Goal: Information Seeking & Learning: Understand process/instructions

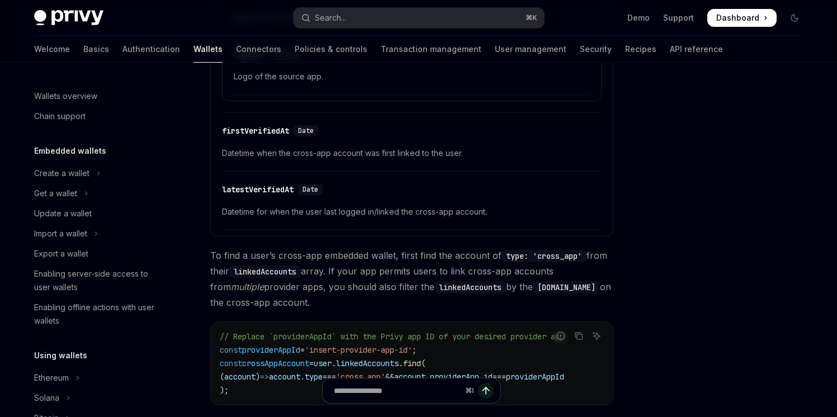
scroll to position [685, 0]
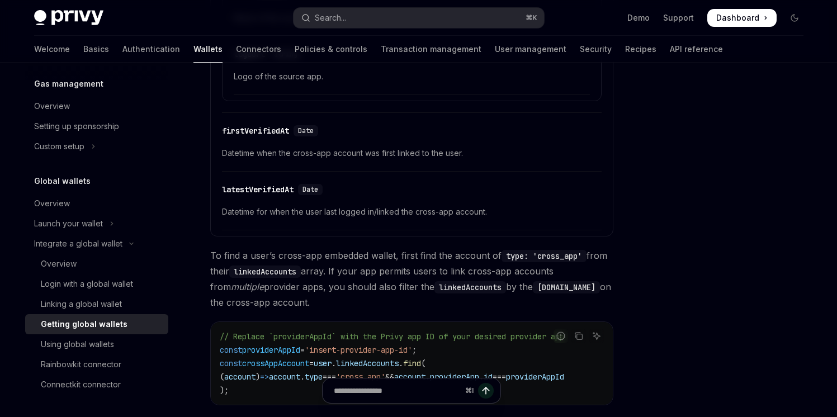
click at [131, 328] on div "Getting global wallets" at bounding box center [101, 324] width 121 height 13
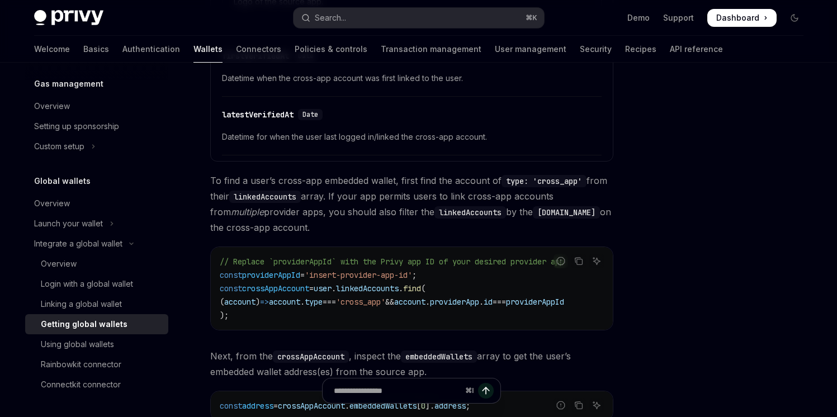
scroll to position [741, 0]
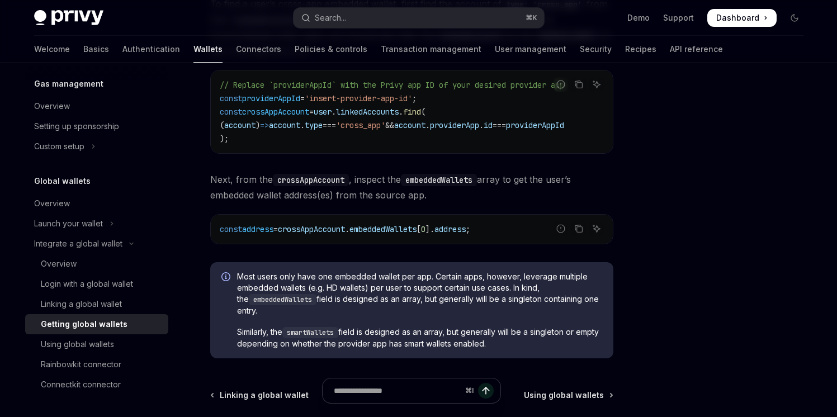
scroll to position [840, 0]
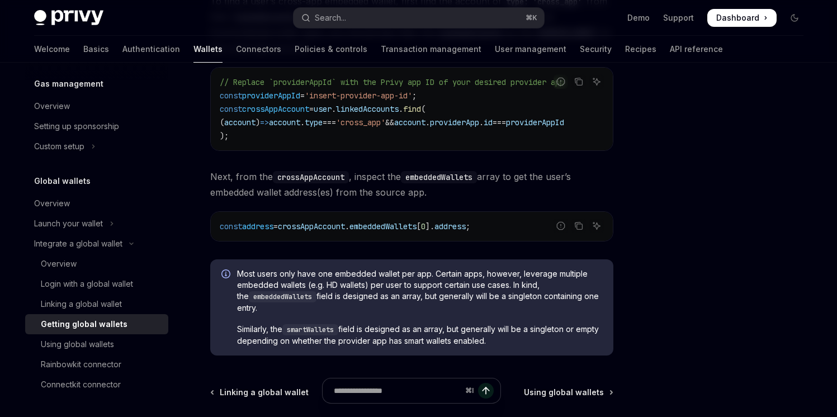
click at [345, 231] on span "crossAppAccount" at bounding box center [311, 226] width 67 height 10
copy span "crossAppAccount"
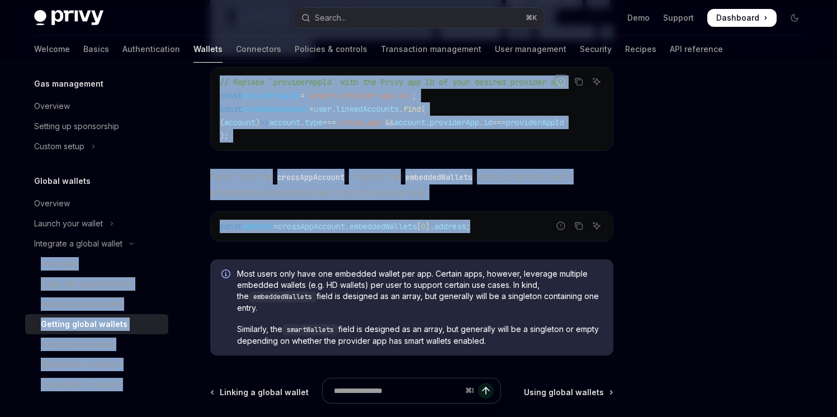
drag, startPoint x: 502, startPoint y: 231, endPoint x: 185, endPoint y: 238, distance: 317.2
copy div "**********"
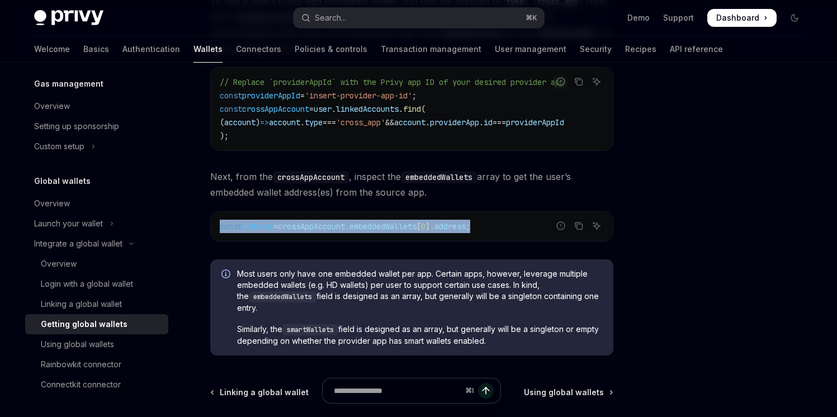
drag, startPoint x: 221, startPoint y: 232, endPoint x: 500, endPoint y: 232, distance: 279.1
click at [500, 232] on code "const address = crossAppAccount . embeddedWallets [ 0 ]. address ;" at bounding box center [412, 226] width 384 height 13
copy span "const address = crossAppAccount . embeddedWallets [ 0 ]. address ;"
click at [115, 348] on div "Using global wallets" at bounding box center [101, 344] width 121 height 13
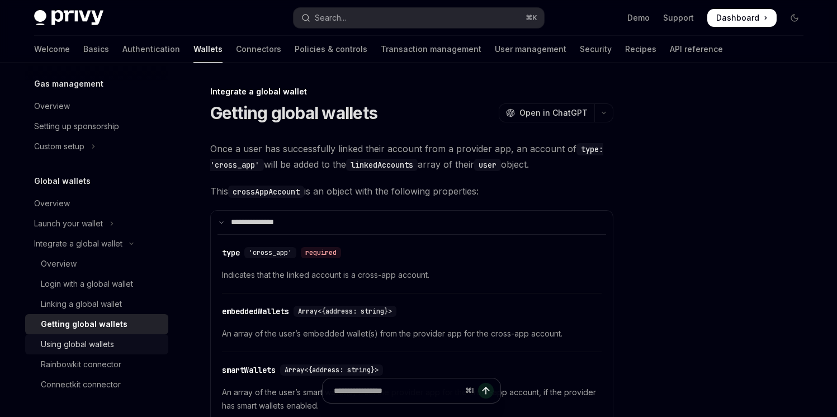
type textarea "*"
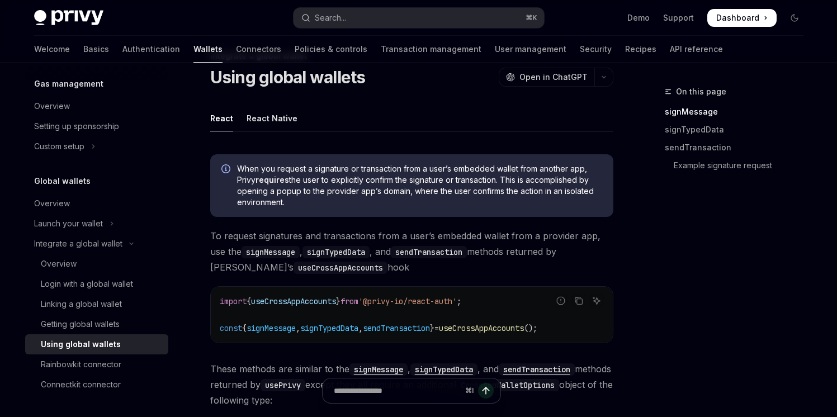
scroll to position [35, 0]
